Goal: Information Seeking & Learning: Find specific page/section

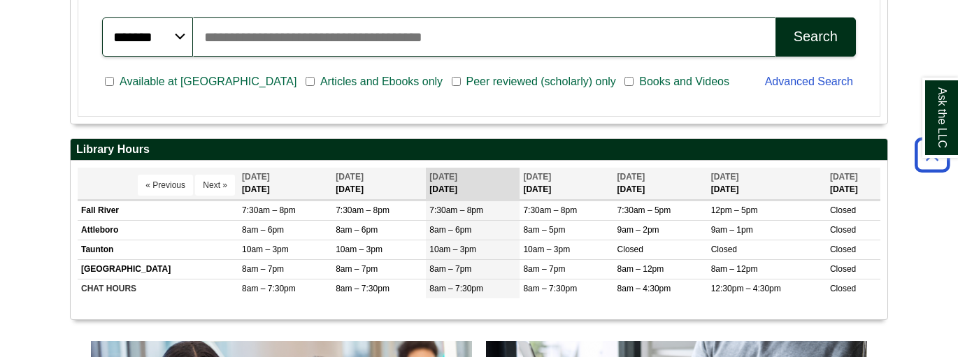
scroll to position [559, 0]
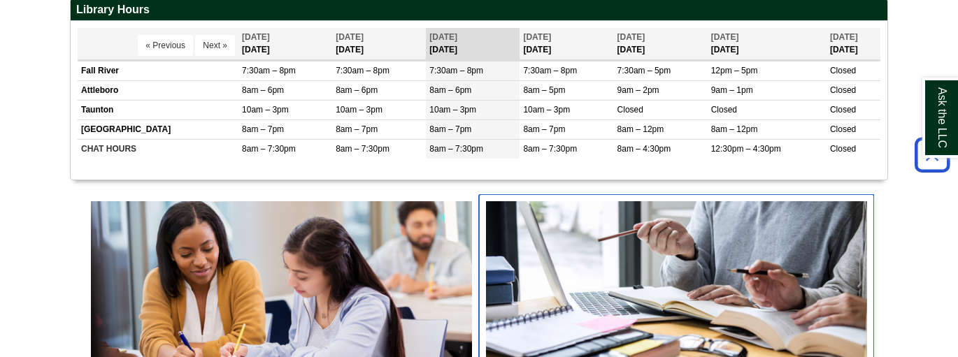
click at [587, 227] on img "slideshow" at bounding box center [676, 300] width 395 height 213
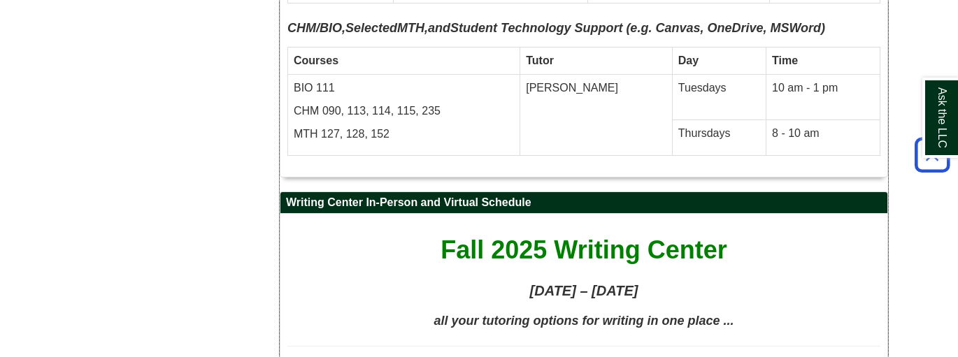
scroll to position [7326, 0]
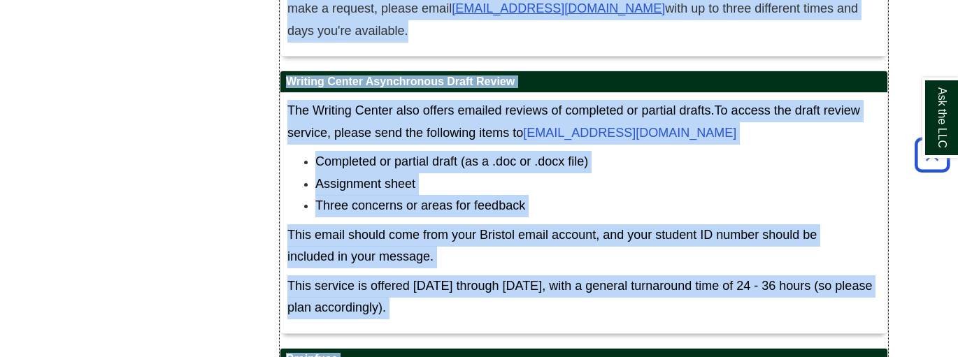
scroll to position [9136, 0]
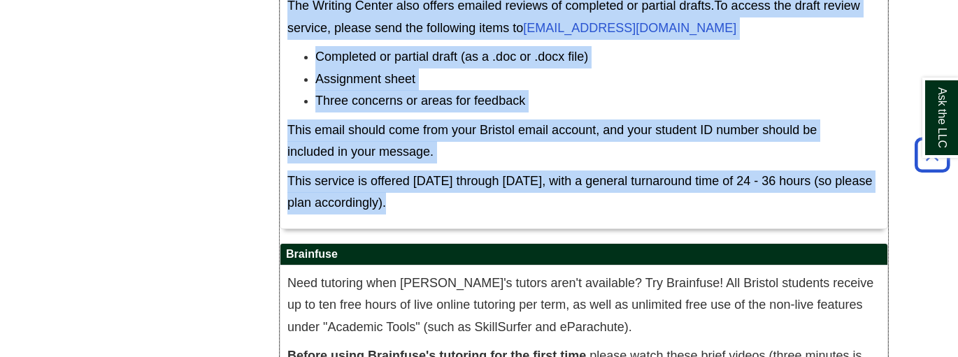
drag, startPoint x: 287, startPoint y: 68, endPoint x: 616, endPoint y: 70, distance: 329.4
copy div "Loremip Dolors Am-Consec adi Elitsed Doeiusmo Temp 7607 Incidid Utlabo Etdolore…"
